Goal: Task Accomplishment & Management: Manage account settings

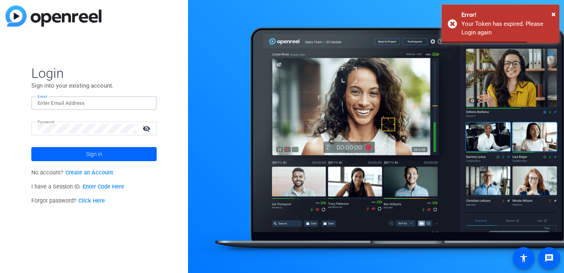
type input "[PERSON_NAME][EMAIL_ADDRESS][DOMAIN_NAME]"
click at [135, 107] on input "jim@flyingmonkeysmedia.com" at bounding box center [94, 103] width 113 height 9
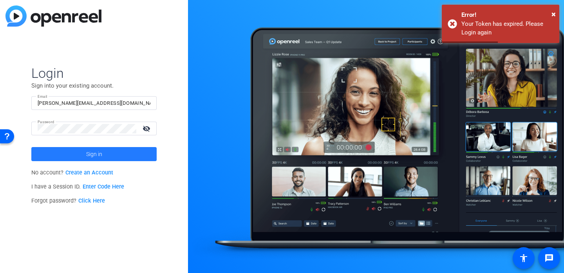
click at [60, 151] on span at bounding box center [93, 154] width 125 height 19
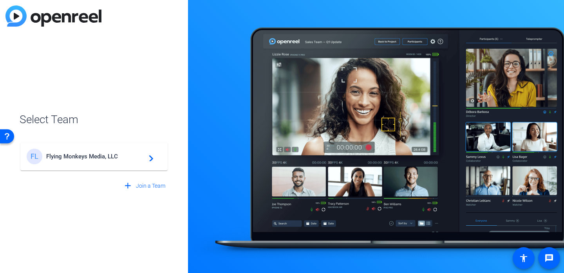
click at [96, 155] on span "Flying Monkeys Media, LLC" at bounding box center [95, 156] width 98 height 7
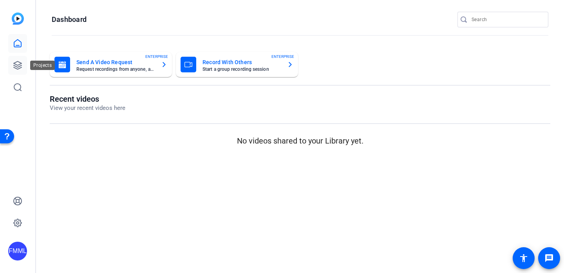
click at [17, 65] on icon at bounding box center [18, 65] width 8 height 8
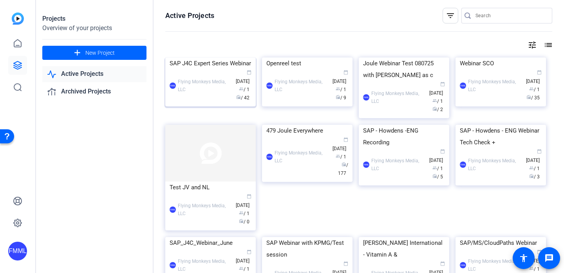
click at [183, 69] on div "SAP J4C Expert Series Webinar" at bounding box center [211, 64] width 82 height 12
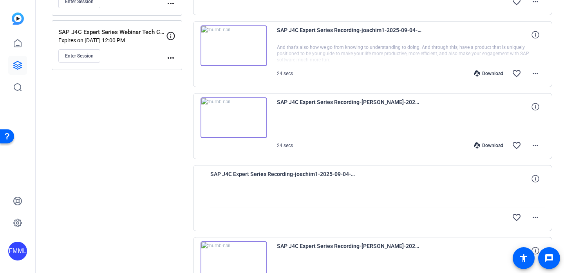
scroll to position [154, 0]
click at [531, 217] on mat-icon "more_horiz" at bounding box center [535, 216] width 9 height 9
click at [515, 189] on div at bounding box center [282, 136] width 564 height 273
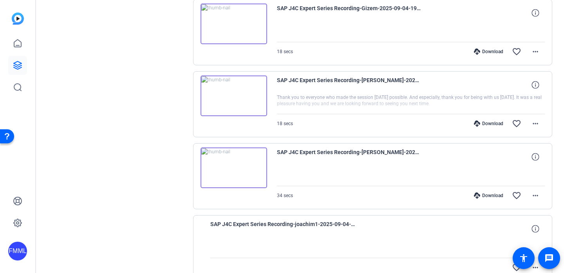
scroll to position [593, 0]
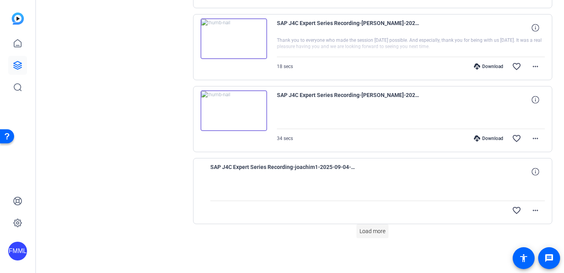
click at [367, 230] on span "Load more" at bounding box center [373, 232] width 26 height 8
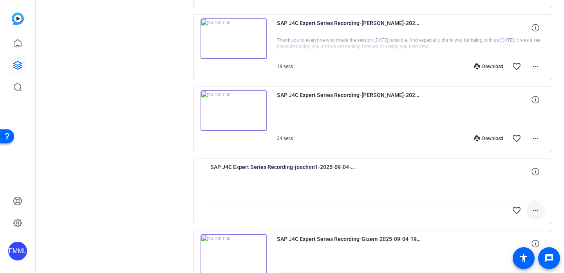
click at [531, 210] on mat-icon "more_horiz" at bounding box center [535, 210] width 9 height 9
click at [464, 188] on div at bounding box center [282, 136] width 564 height 273
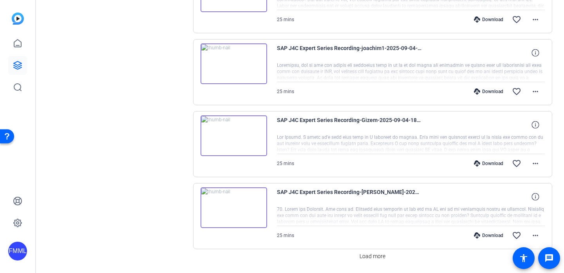
scroll to position [1314, 0]
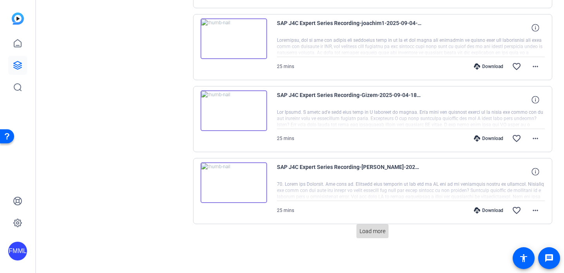
click at [375, 231] on span "Load more" at bounding box center [373, 232] width 26 height 8
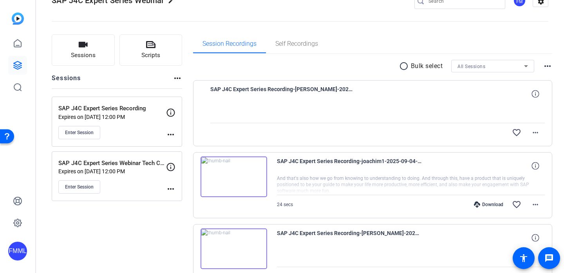
scroll to position [0, 0]
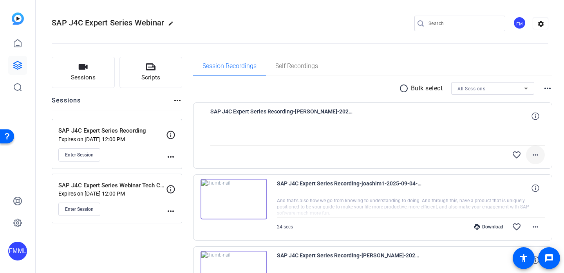
click at [532, 152] on mat-icon "more_horiz" at bounding box center [535, 154] width 9 height 9
click at [554, 135] on div at bounding box center [282, 136] width 564 height 273
click at [532, 118] on icon at bounding box center [534, 115] width 7 height 7
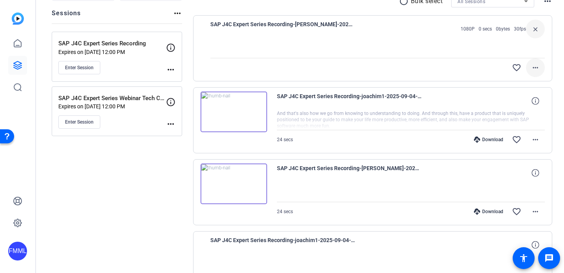
scroll to position [101, 0]
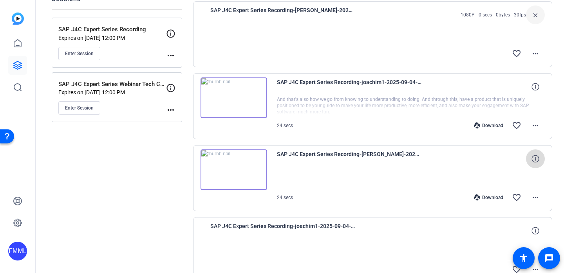
click at [531, 156] on icon at bounding box center [534, 158] width 7 height 7
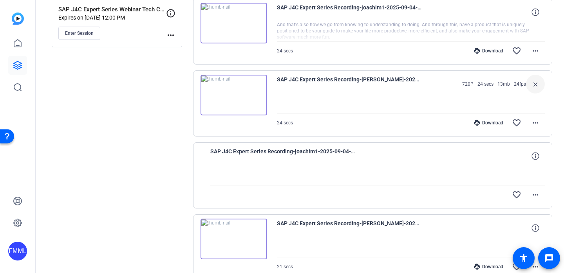
scroll to position [177, 0]
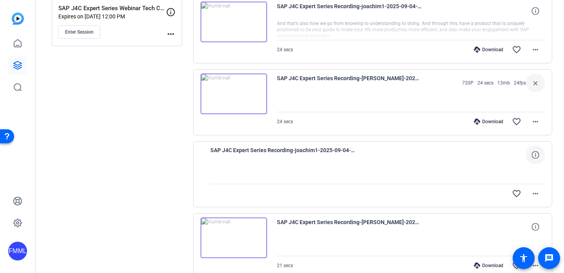
click at [526, 155] on span at bounding box center [535, 155] width 19 height 19
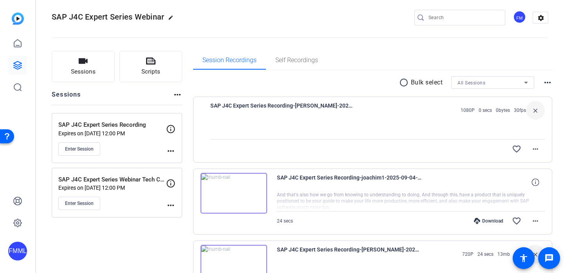
scroll to position [0, 0]
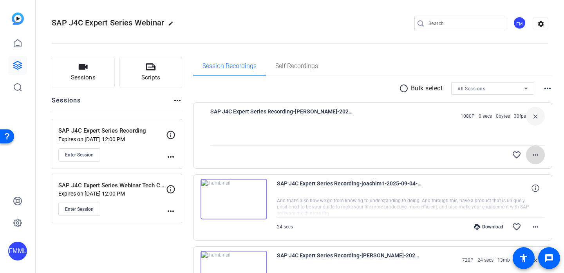
click at [533, 157] on mat-icon "more_horiz" at bounding box center [535, 154] width 9 height 9
click at [553, 146] on div at bounding box center [282, 136] width 564 height 273
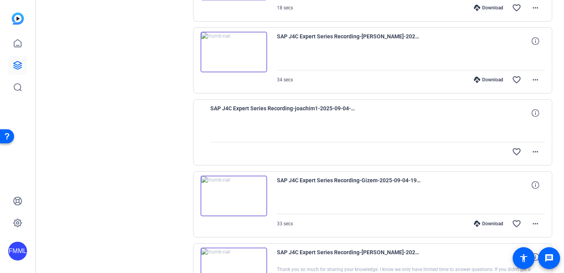
scroll to position [650, 0]
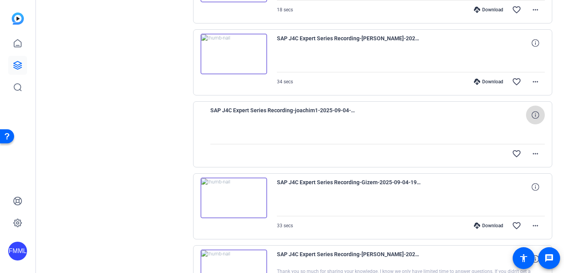
click at [527, 108] on span at bounding box center [535, 115] width 19 height 19
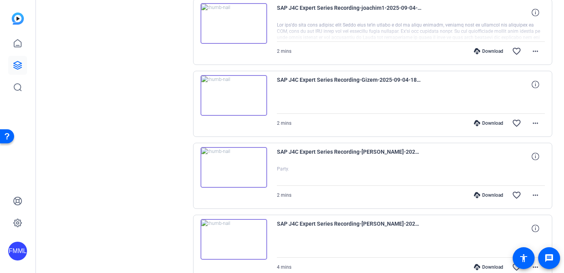
scroll to position [1829, 0]
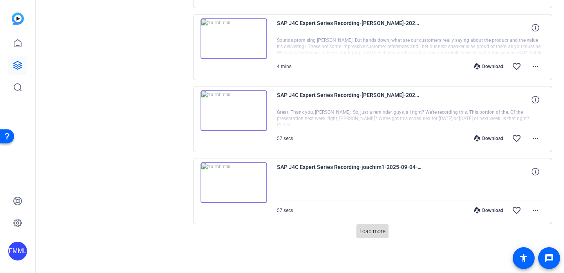
click at [374, 235] on span "Load more" at bounding box center [373, 232] width 26 height 8
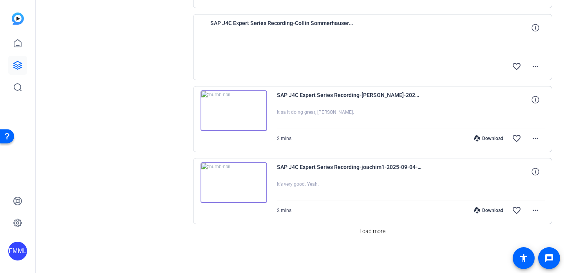
scroll to position [2645, 0]
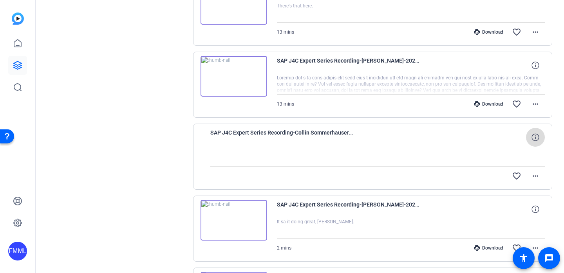
click at [533, 139] on icon at bounding box center [534, 137] width 7 height 7
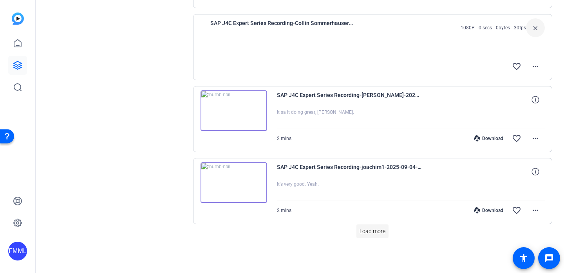
click at [366, 235] on span "Load more" at bounding box center [373, 232] width 26 height 8
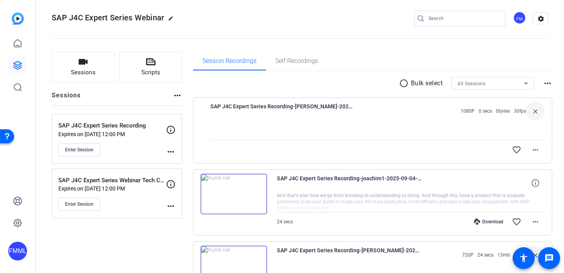
scroll to position [0, 0]
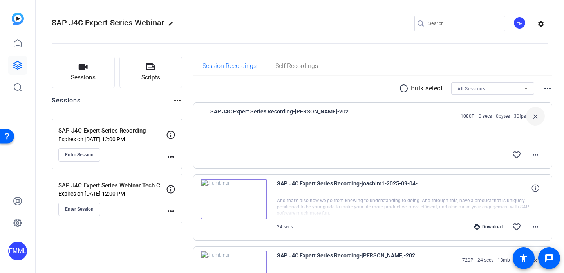
click at [480, 117] on span "0 secs" at bounding box center [485, 116] width 13 height 6
drag, startPoint x: 478, startPoint y: 117, endPoint x: 488, endPoint y: 118, distance: 10.2
click at [488, 118] on div "1080P 0 secs 0bytes 30fps" at bounding box center [491, 116] width 69 height 6
click at [501, 119] on span "0bytes" at bounding box center [503, 116] width 14 height 6
drag, startPoint x: 506, startPoint y: 118, endPoint x: 474, endPoint y: 118, distance: 31.3
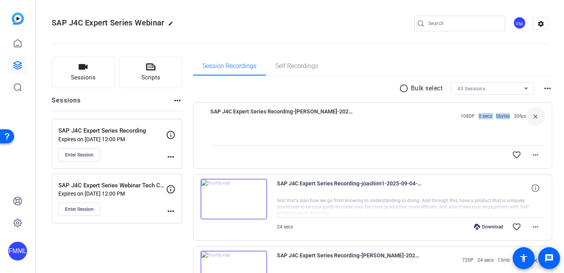
click at [474, 118] on div "1080P 0 secs 0bytes 30fps" at bounding box center [491, 116] width 69 height 6
click at [531, 156] on mat-icon "more_horiz" at bounding box center [535, 154] width 9 height 9
click at [541, 138] on div at bounding box center [282, 136] width 564 height 273
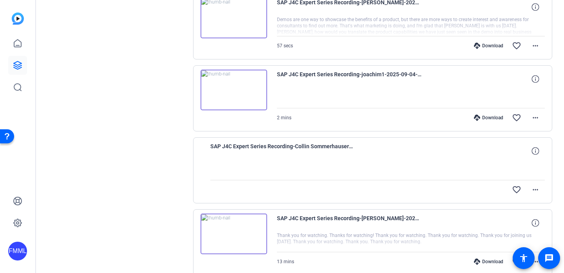
scroll to position [2344, 0]
click at [529, 146] on span at bounding box center [535, 150] width 19 height 19
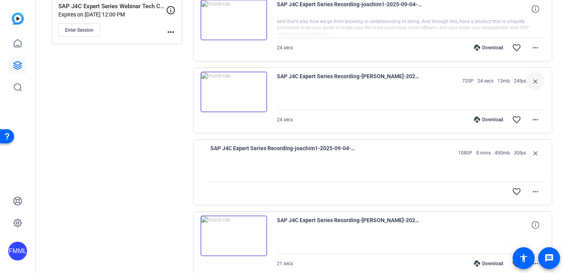
scroll to position [0, 0]
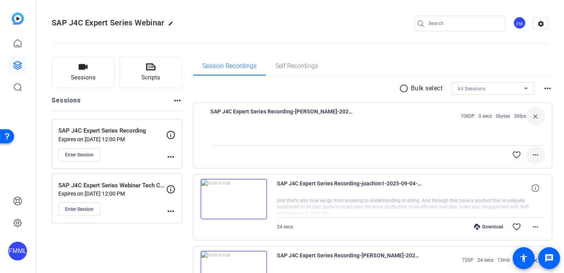
click at [531, 154] on mat-icon "more_horiz" at bounding box center [535, 154] width 9 height 9
click at [402, 135] on div at bounding box center [282, 136] width 564 height 273
click at [308, 110] on span "SAP J4C Expert Series Recording-[PERSON_NAME]-2025-09-04-19-37-38-719-0" at bounding box center [282, 116] width 145 height 19
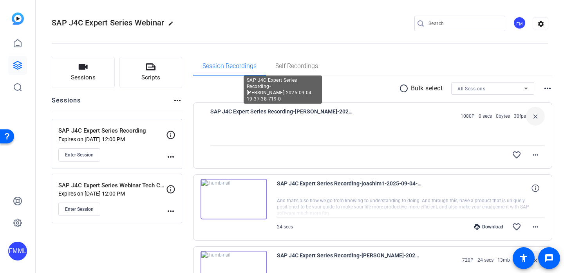
click at [305, 125] on span "SAP J4C Expert Series Recording-[PERSON_NAME]-2025-09-04-19-37-38-719-0" at bounding box center [282, 116] width 145 height 19
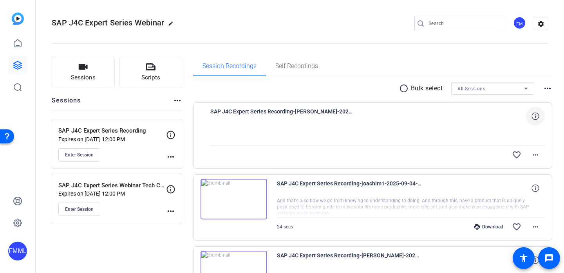
click at [529, 123] on span at bounding box center [535, 116] width 19 height 19
drag, startPoint x: 475, startPoint y: 117, endPoint x: 486, endPoint y: 117, distance: 10.2
click at [486, 117] on span "0 secs" at bounding box center [485, 116] width 13 height 6
click at [138, 187] on p "SAP J4C Expert Series Webinar Tech Check" at bounding box center [112, 185] width 108 height 9
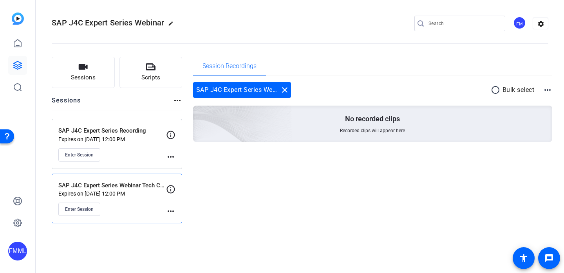
click at [101, 130] on p "SAP J4C Expert Series Recording" at bounding box center [112, 131] width 108 height 9
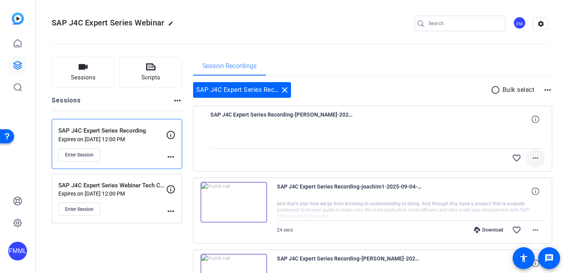
click at [531, 159] on mat-icon "more_horiz" at bounding box center [535, 158] width 9 height 9
click at [465, 124] on div at bounding box center [282, 136] width 564 height 273
click at [531, 123] on icon at bounding box center [534, 119] width 7 height 7
click at [428, 146] on div at bounding box center [377, 139] width 335 height 20
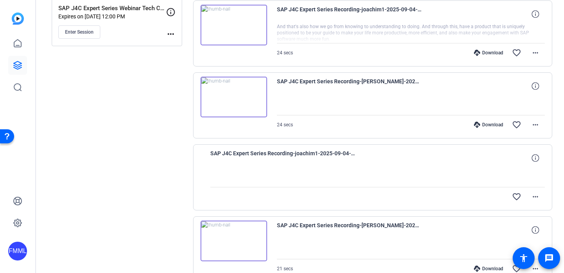
scroll to position [181, 0]
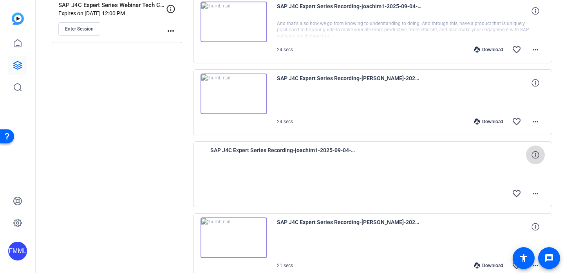
click at [531, 156] on icon at bounding box center [534, 154] width 7 height 7
click at [534, 197] on mat-icon "more_horiz" at bounding box center [535, 193] width 9 height 9
click at [520, 170] on div at bounding box center [282, 136] width 564 height 273
click at [533, 194] on mat-icon "more_horiz" at bounding box center [535, 193] width 9 height 9
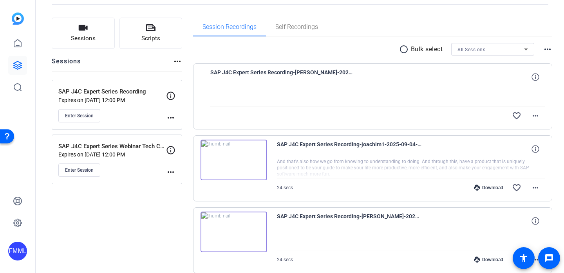
scroll to position [40, 0]
click at [533, 117] on mat-icon "more_horiz" at bounding box center [535, 115] width 9 height 9
click at [557, 100] on div at bounding box center [282, 136] width 564 height 273
click at [532, 77] on icon at bounding box center [534, 76] width 7 height 7
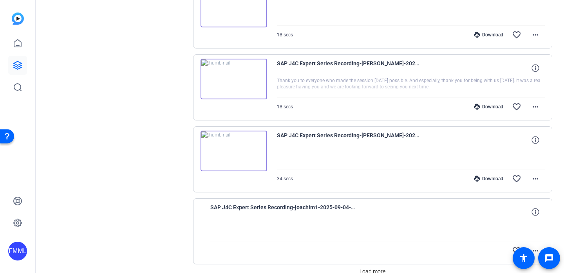
scroll to position [593, 0]
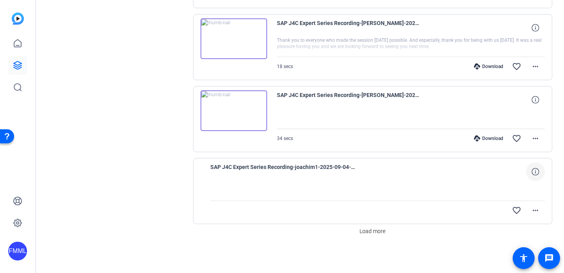
click at [531, 171] on icon at bounding box center [534, 171] width 7 height 7
click at [535, 210] on mat-icon "more_horiz" at bounding box center [535, 210] width 9 height 9
click at [554, 184] on div at bounding box center [282, 136] width 564 height 273
click at [374, 234] on span "Load more" at bounding box center [373, 232] width 26 height 8
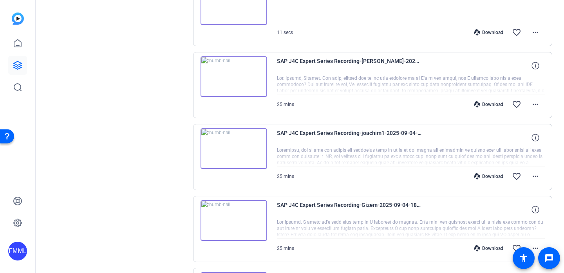
scroll to position [1314, 0]
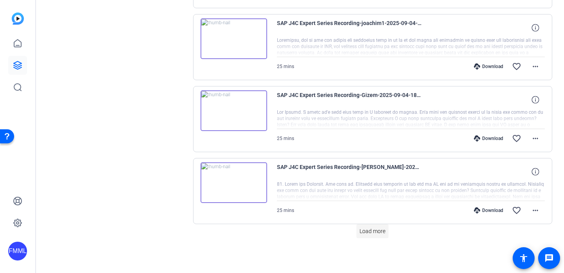
click at [371, 232] on span "Load more" at bounding box center [373, 232] width 26 height 8
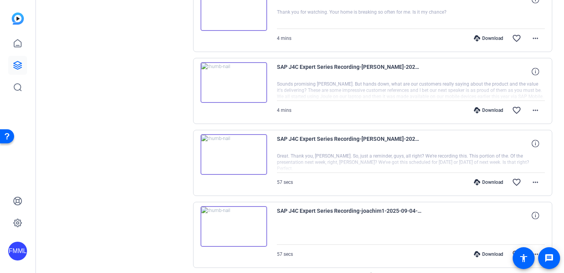
scroll to position [2034, 0]
